Goal: Transaction & Acquisition: Book appointment/travel/reservation

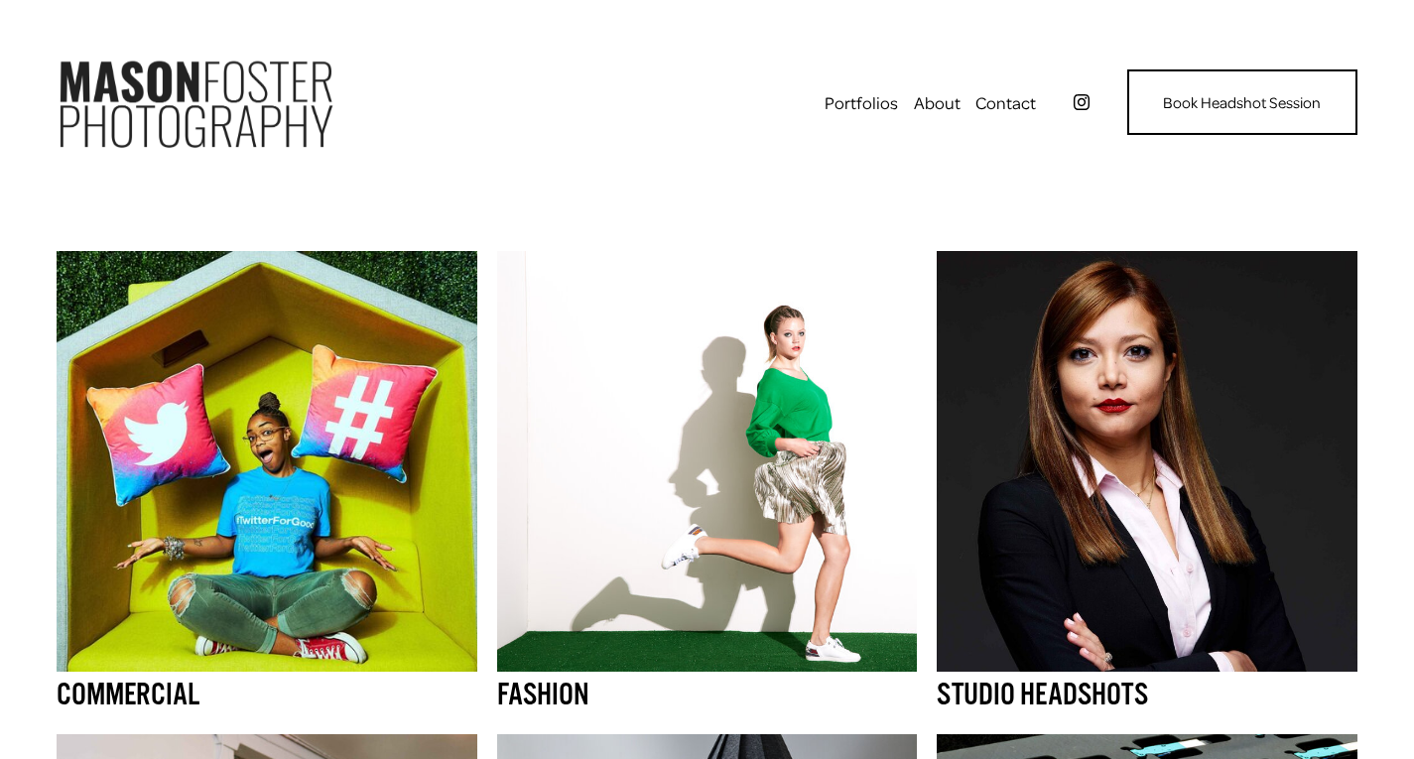
click at [1017, 106] on link "Contact" at bounding box center [1005, 102] width 61 height 32
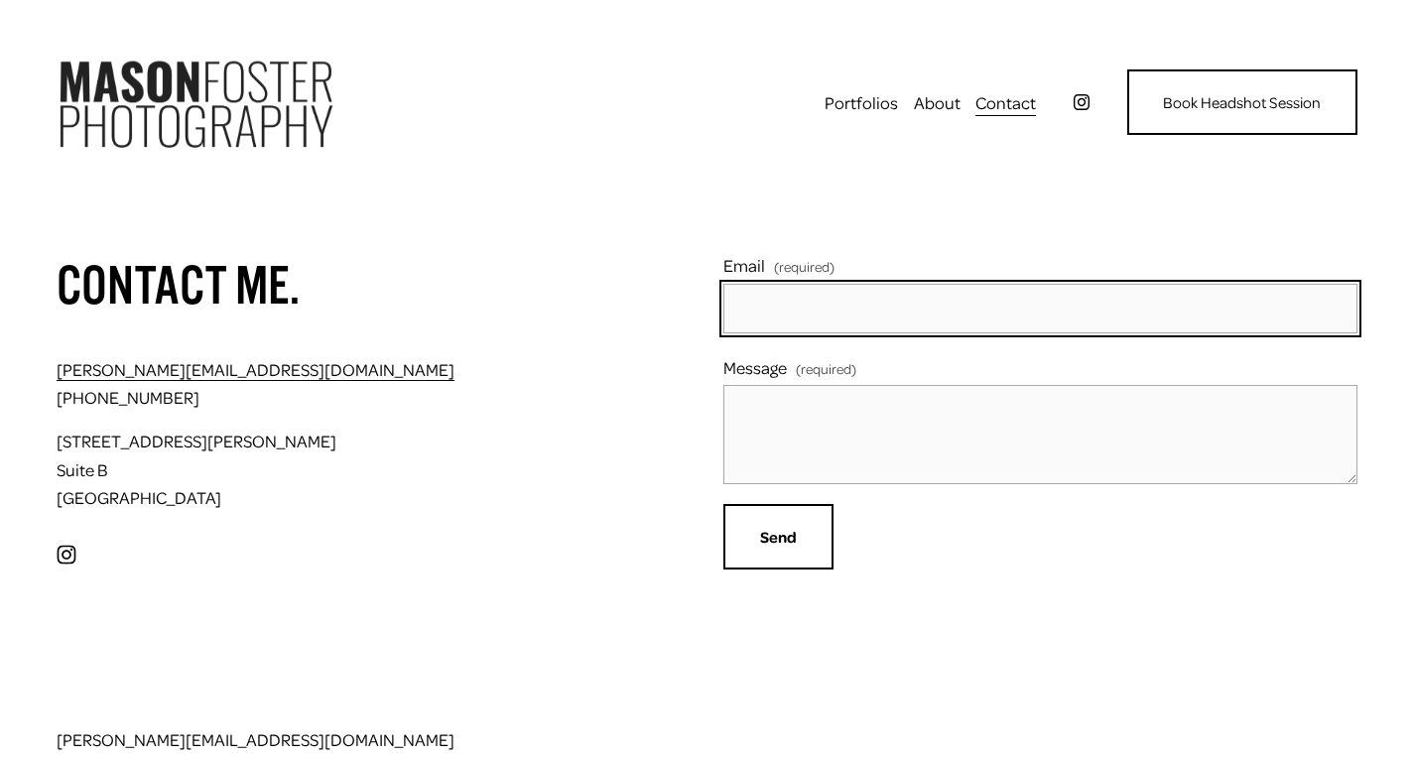
click at [824, 293] on input "Email (required)" at bounding box center [1040, 309] width 634 height 50
type input "[PERSON_NAME][EMAIL_ADDRESS][DOMAIN_NAME]"
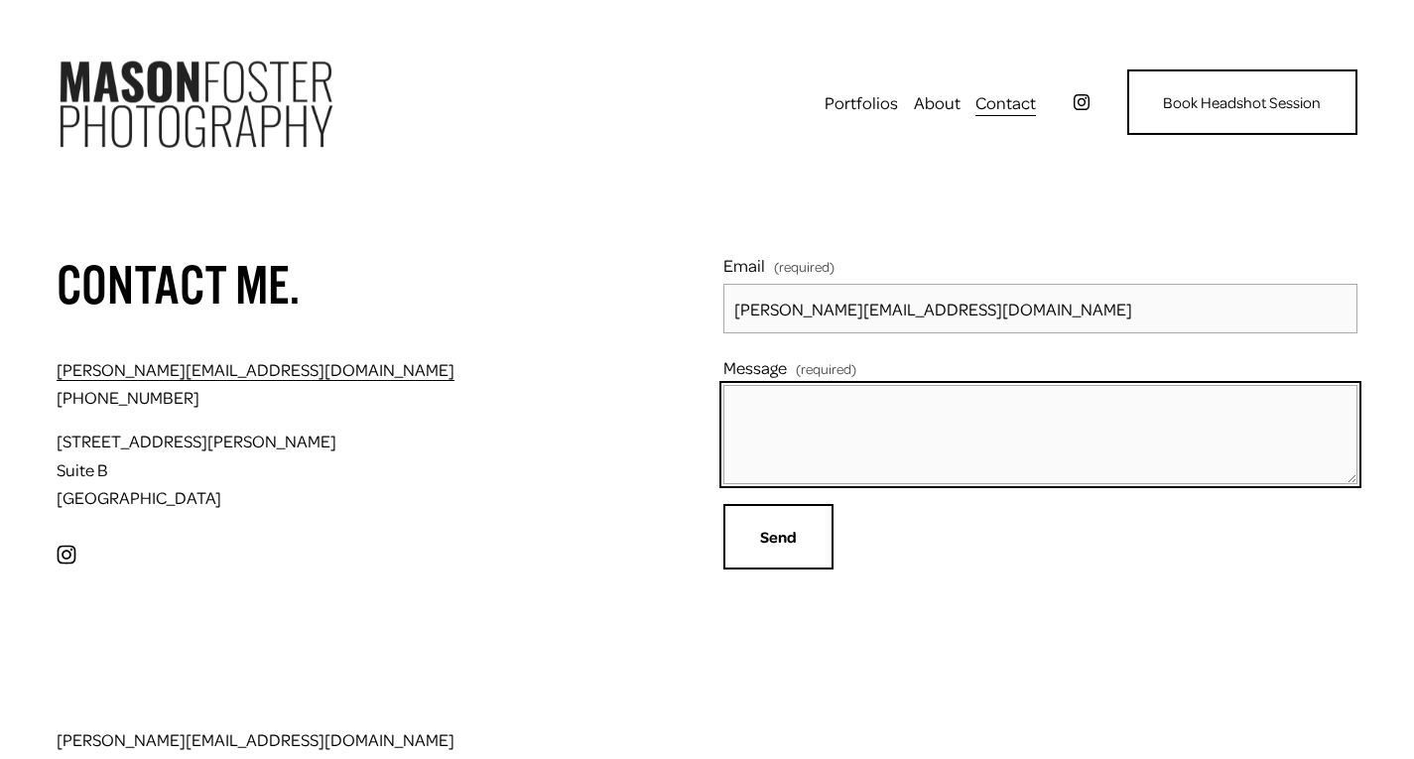
click at [797, 415] on textarea "Message (required)" at bounding box center [1040, 434] width 634 height 99
type textarea "Hello, I had headshots taken by you years ago and need an update."
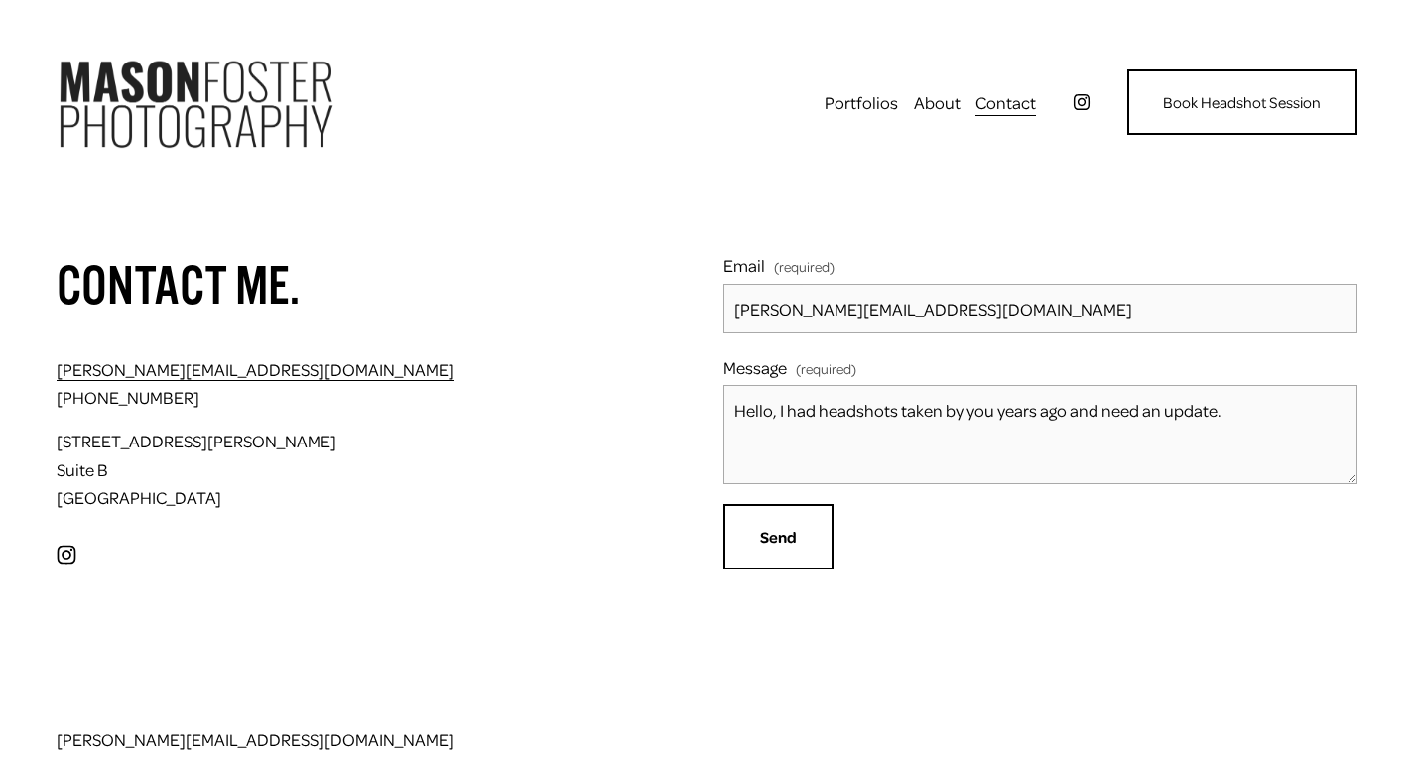
click at [937, 100] on link "About" at bounding box center [937, 102] width 47 height 32
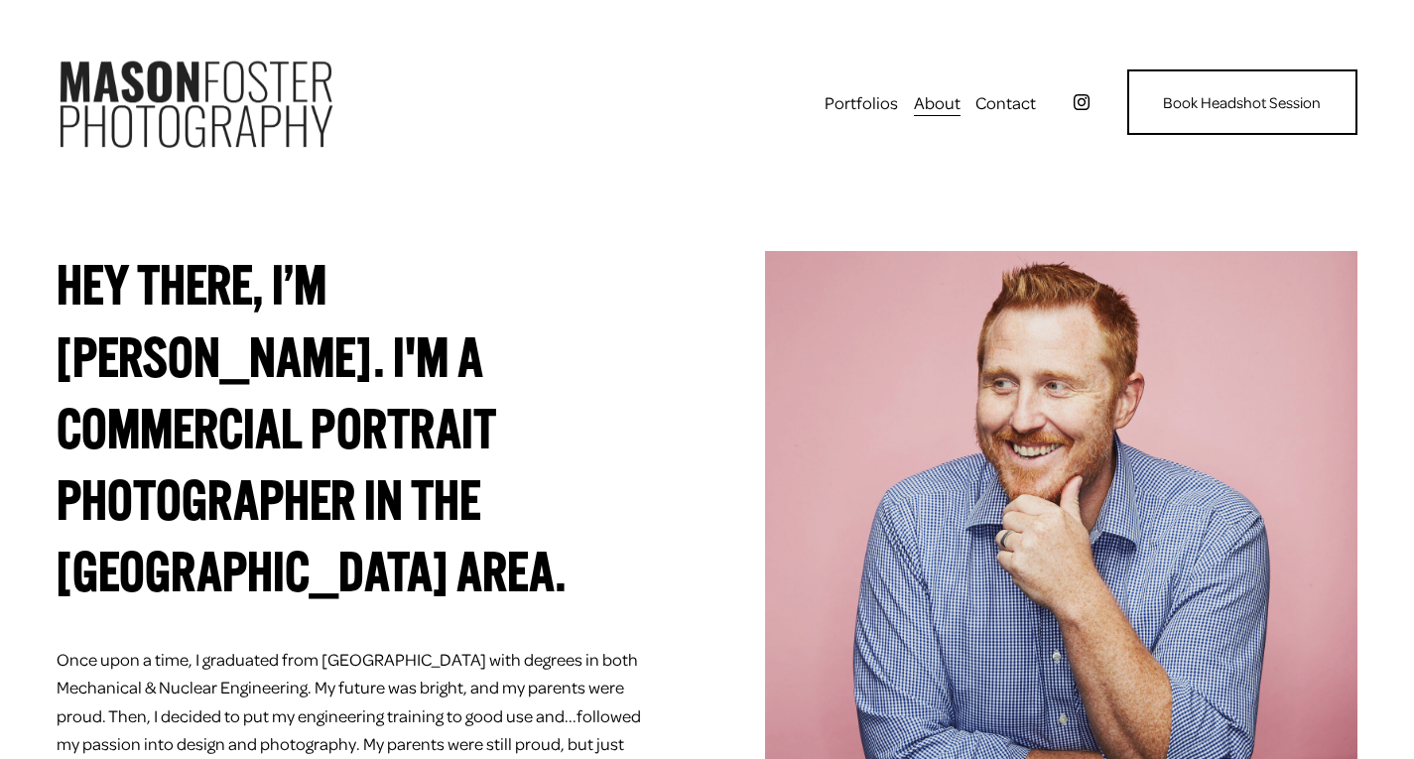
click at [0, 0] on link "Commercial" at bounding box center [0, 0] width 0 height 0
click at [1219, 94] on link "Book Headshot Session" at bounding box center [1242, 101] width 230 height 65
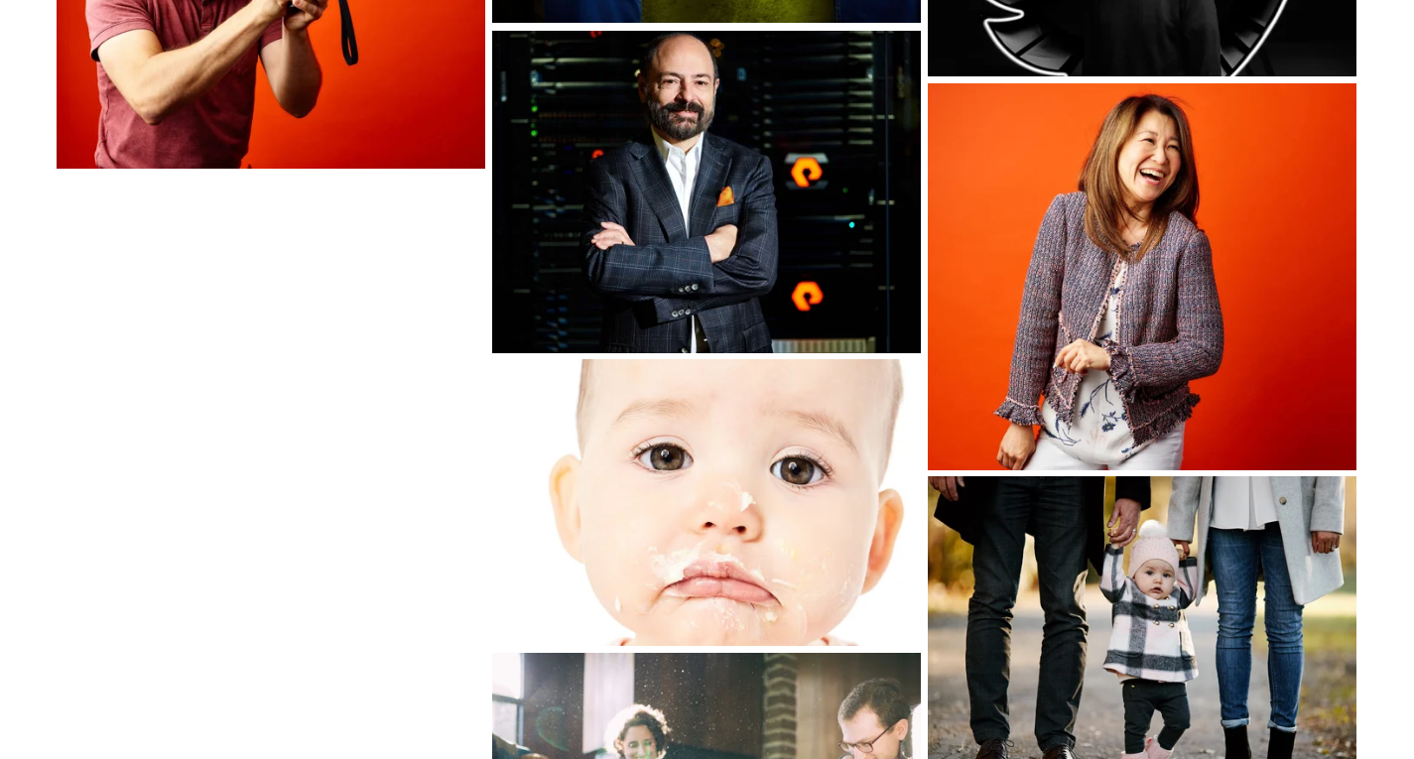
scroll to position [4449, 0]
